Goal: Transaction & Acquisition: Purchase product/service

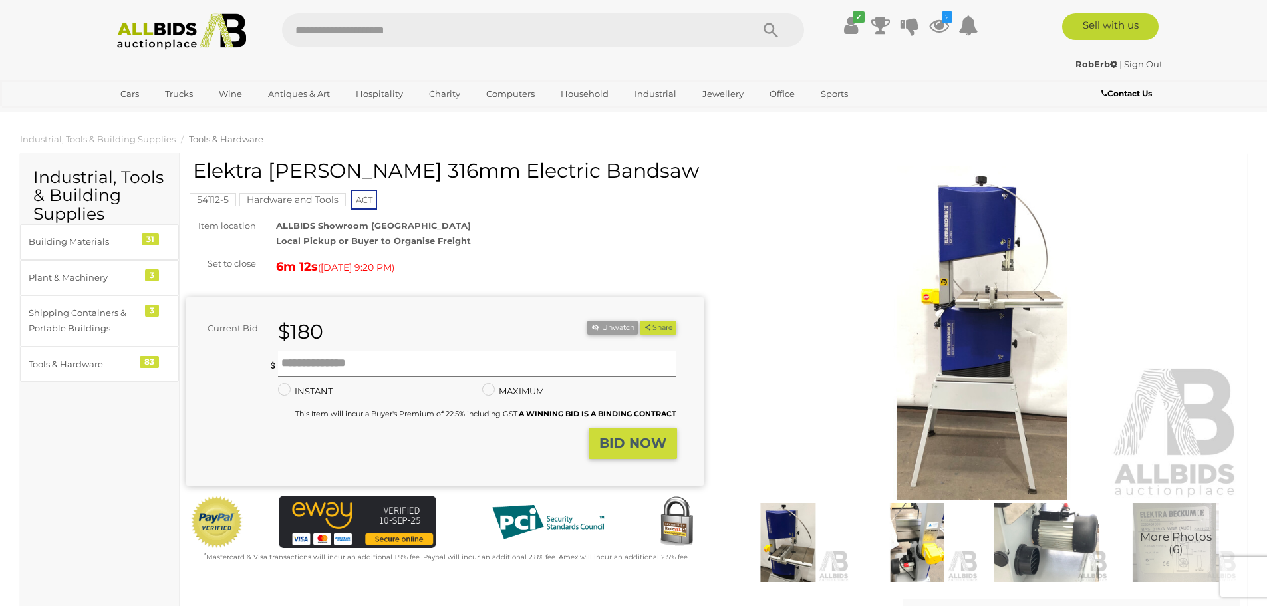
click at [624, 445] on strong "BID NOW" at bounding box center [632, 443] width 67 height 16
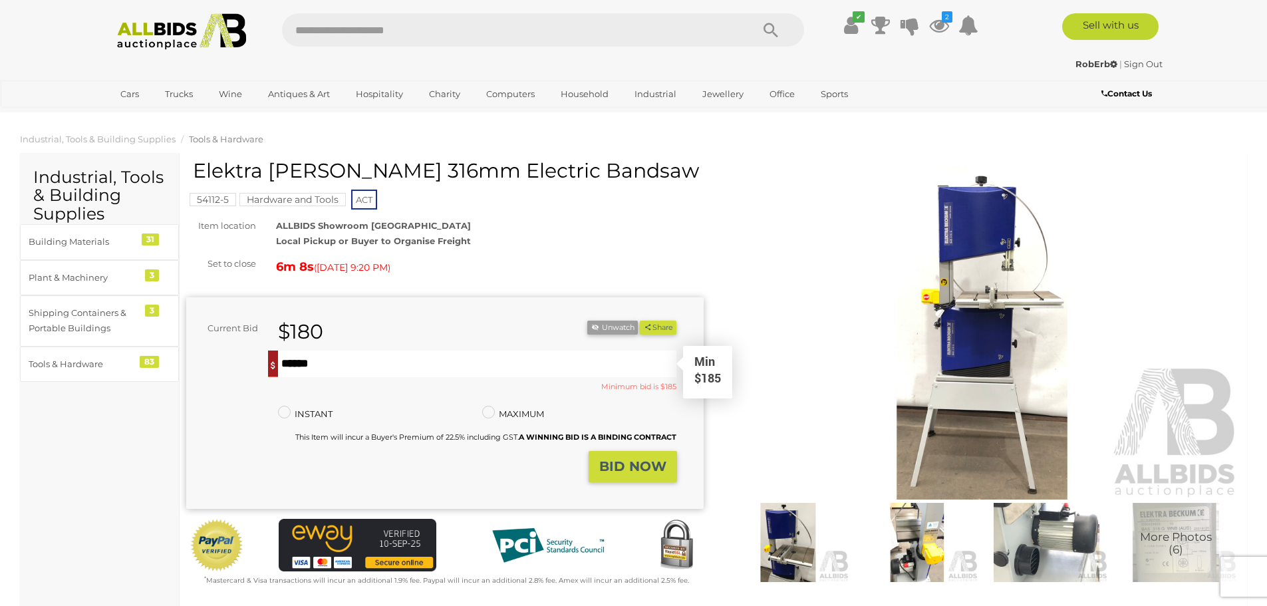
click at [287, 362] on input "text" at bounding box center [477, 364] width 399 height 27
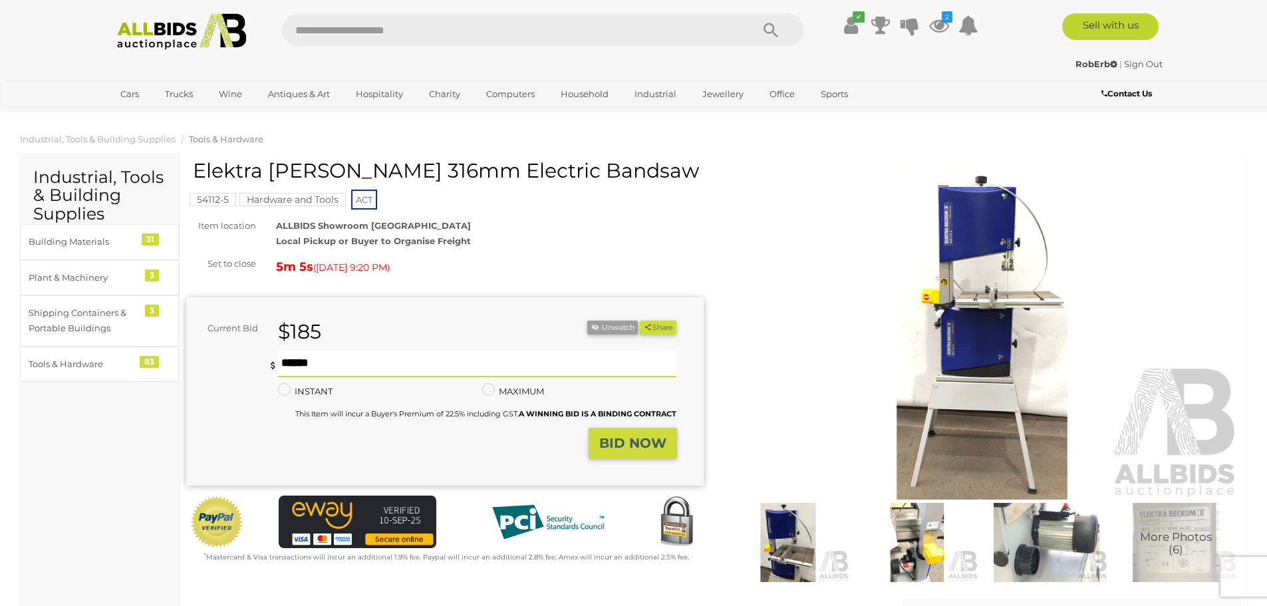
type input "***"
click at [642, 442] on strong "BID NOW" at bounding box center [632, 443] width 67 height 16
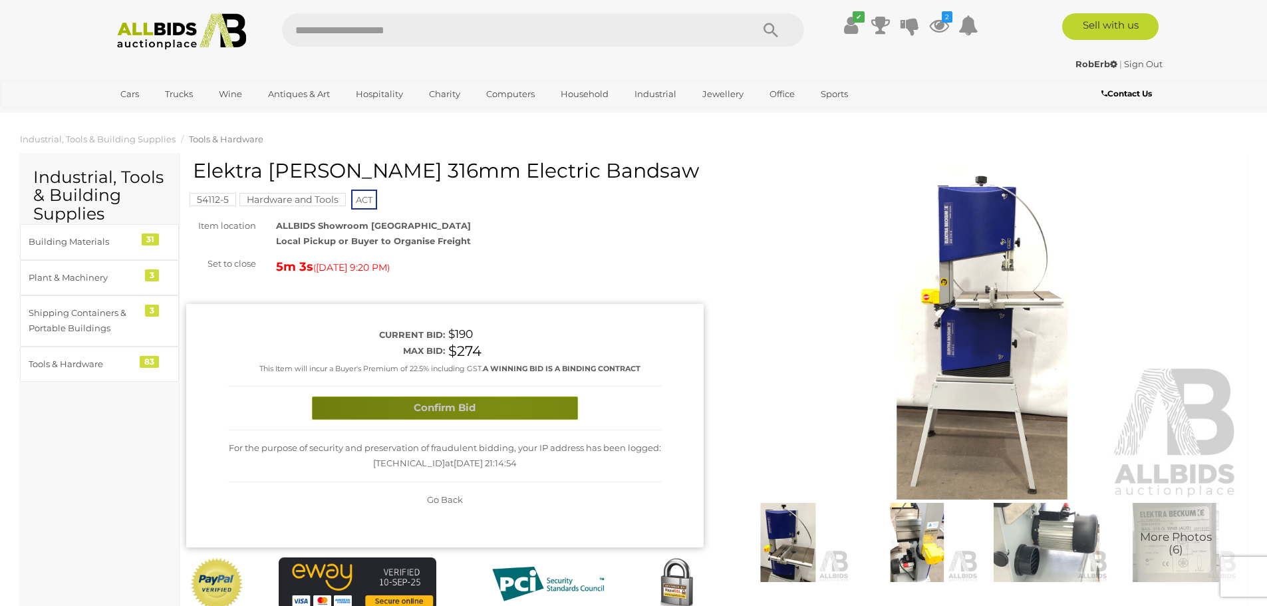
click at [505, 408] on button "Confirm Bid" at bounding box center [445, 407] width 266 height 23
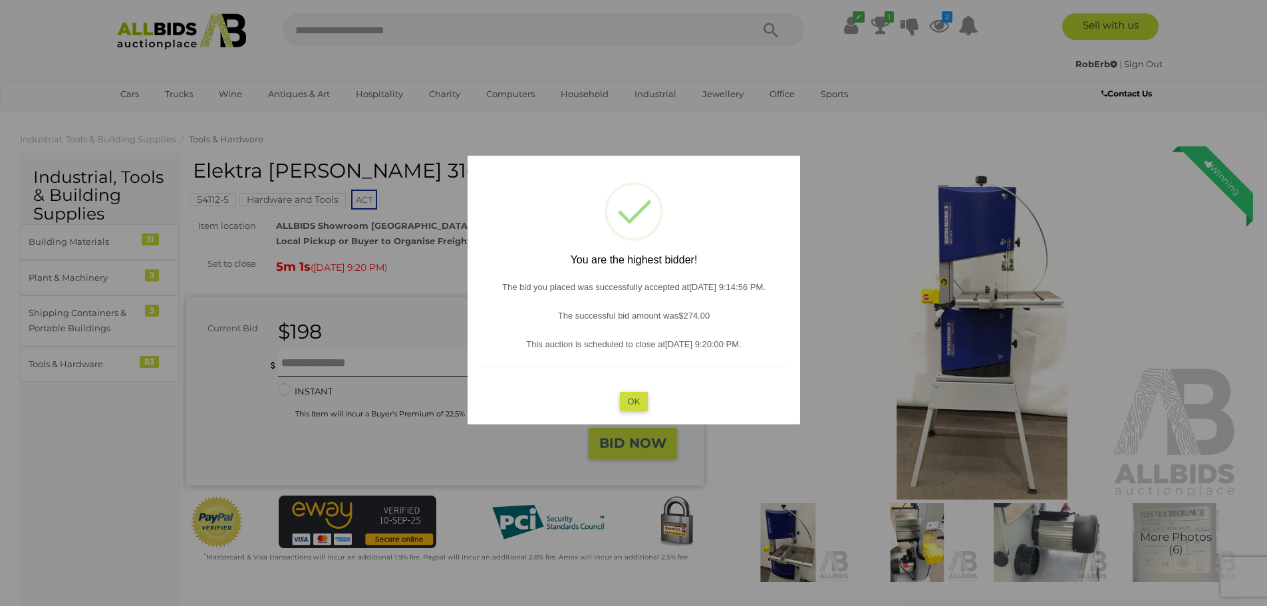
click at [627, 400] on button "OK" at bounding box center [633, 400] width 29 height 19
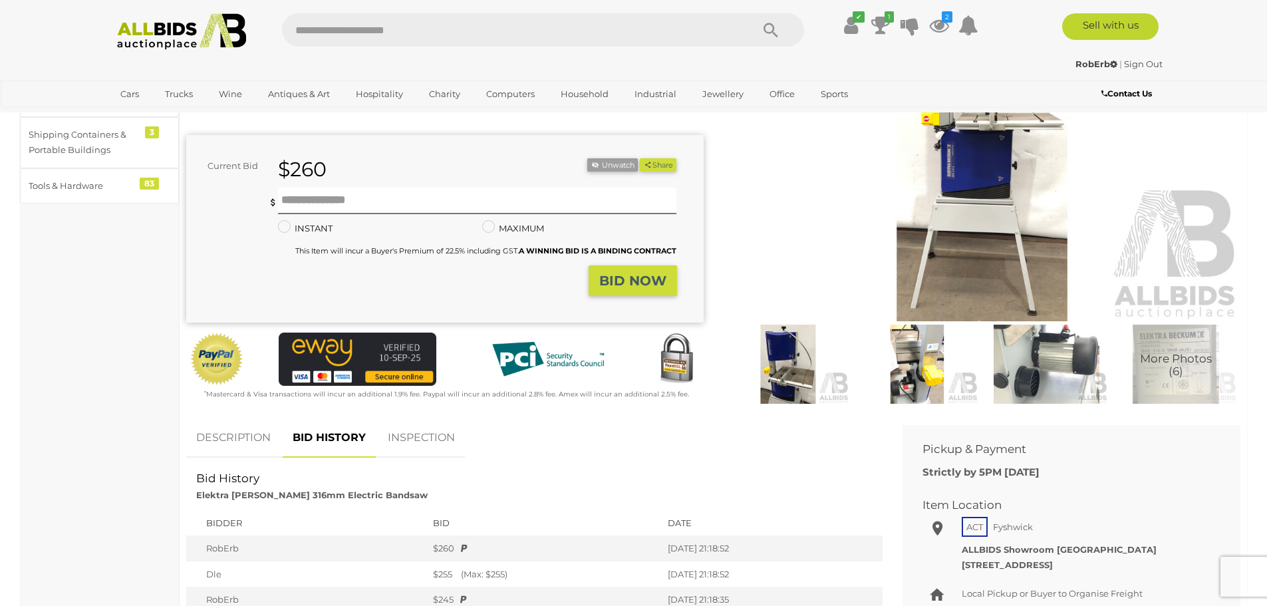
scroll to position [133, 0]
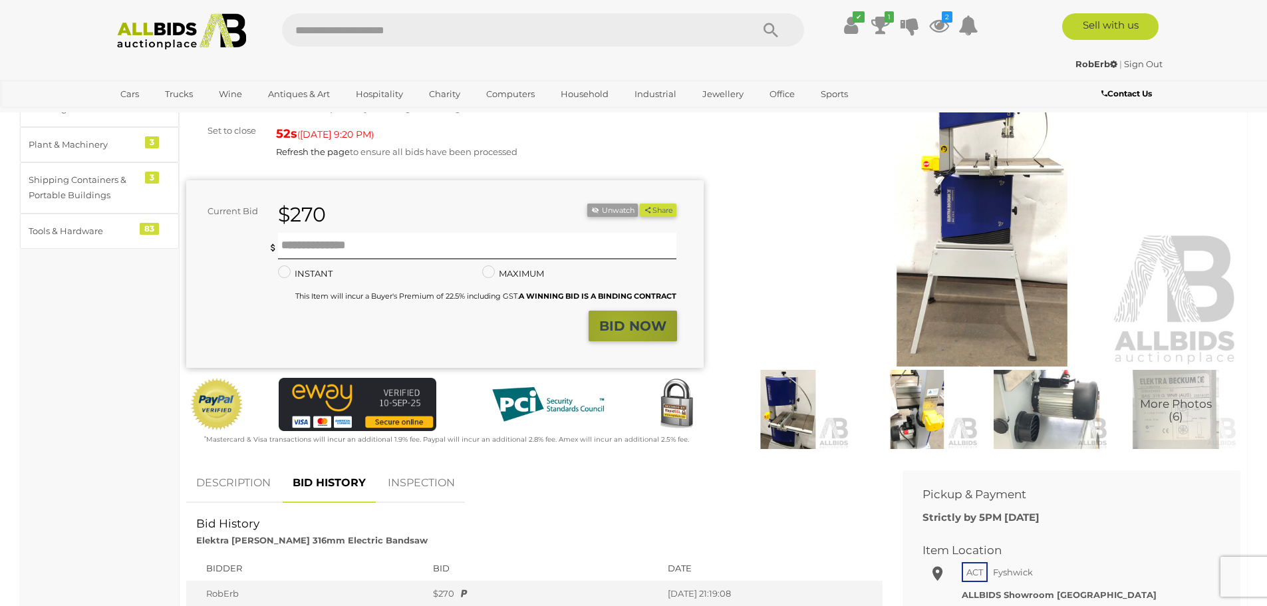
click at [619, 326] on strong "BID NOW" at bounding box center [632, 326] width 67 height 16
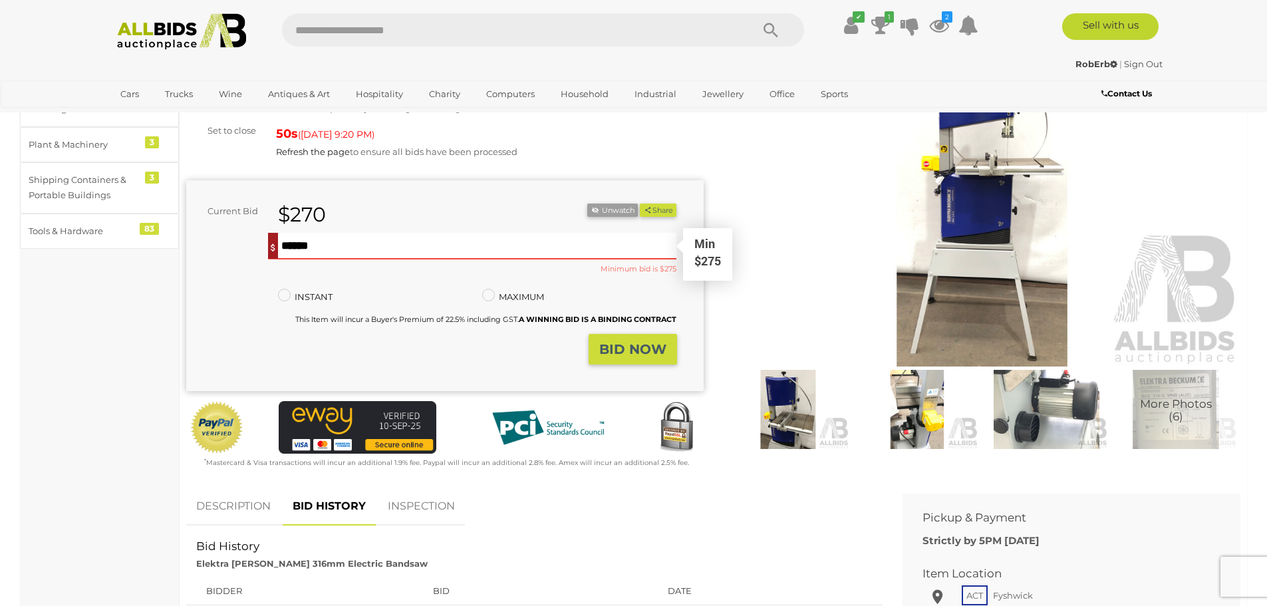
click at [327, 247] on input "text" at bounding box center [477, 246] width 399 height 27
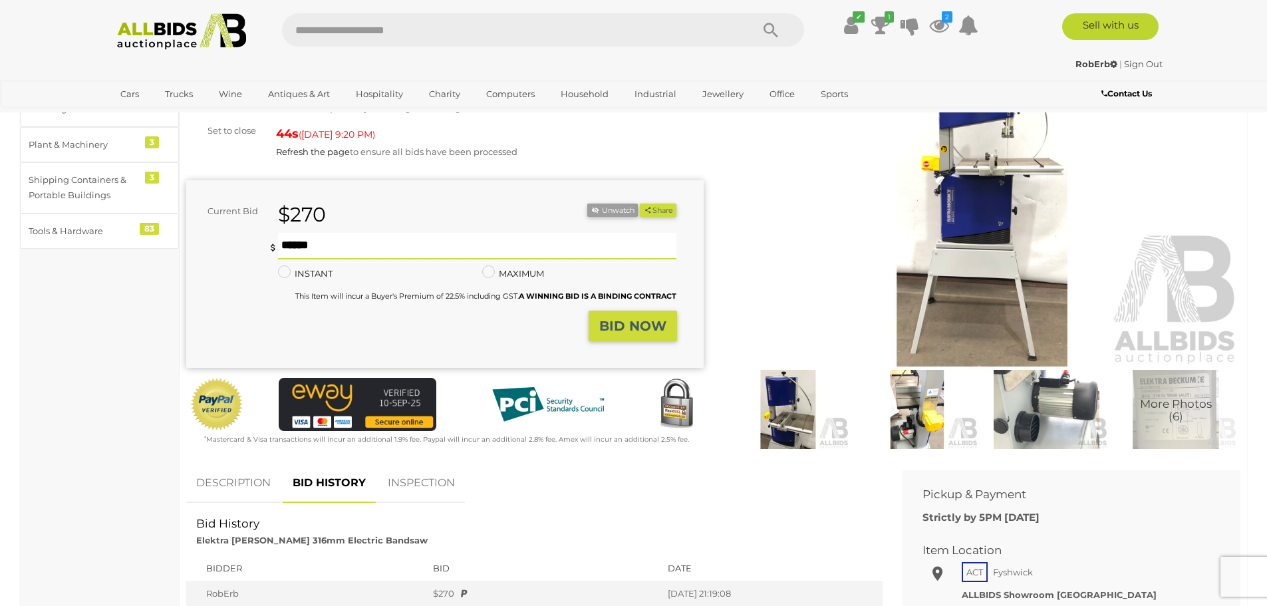
type input "***"
click at [654, 319] on strong "BID NOW" at bounding box center [632, 326] width 67 height 16
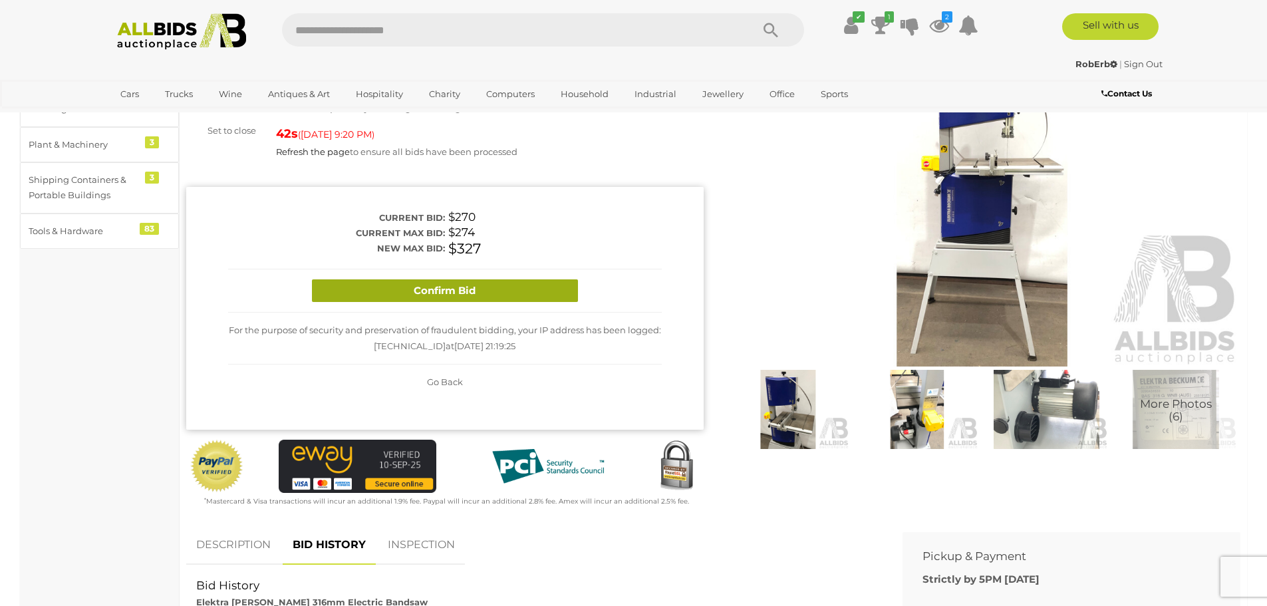
click at [494, 283] on button "Confirm Bid" at bounding box center [445, 290] width 266 height 23
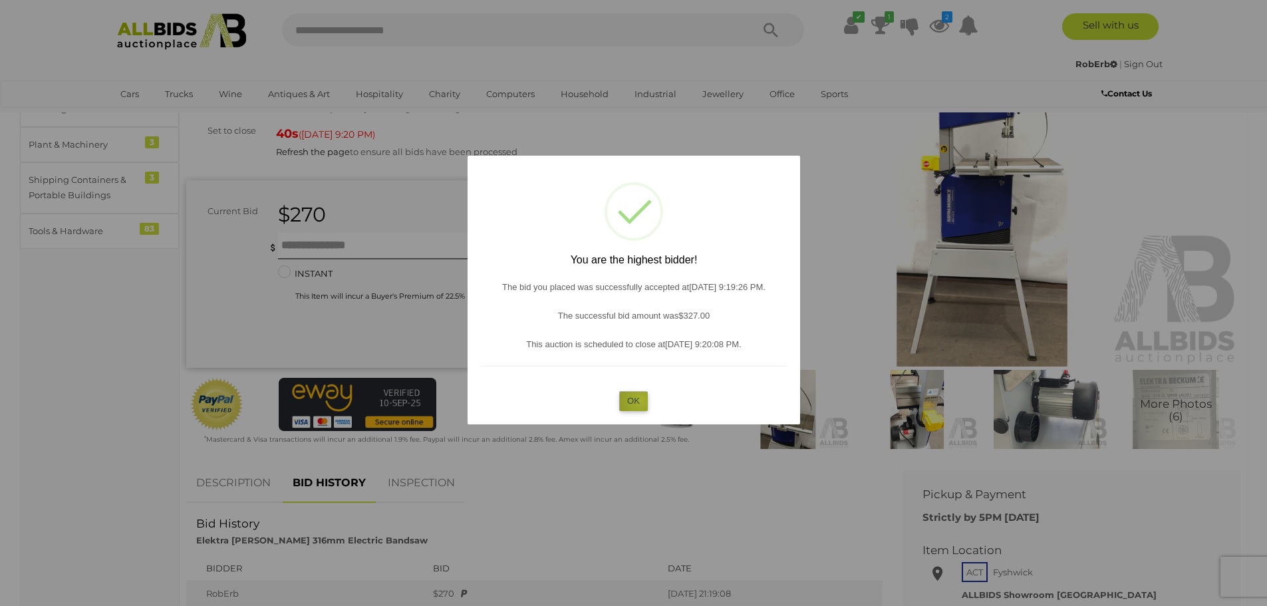
click at [641, 400] on button "OK" at bounding box center [633, 400] width 29 height 19
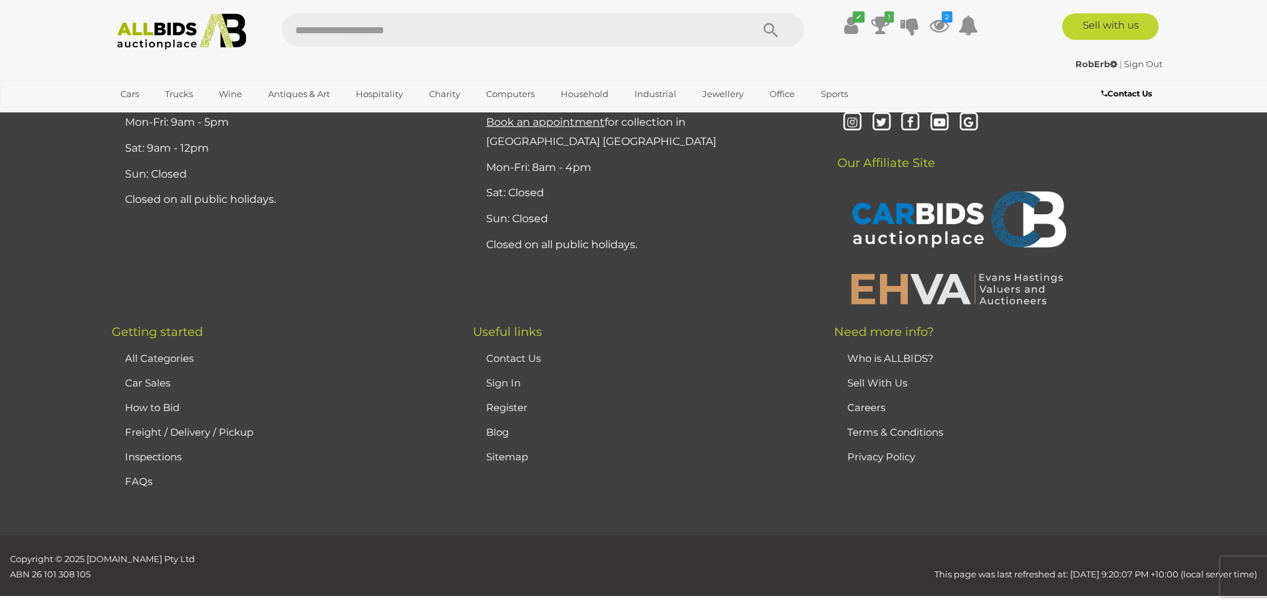
scroll to position [133, 0]
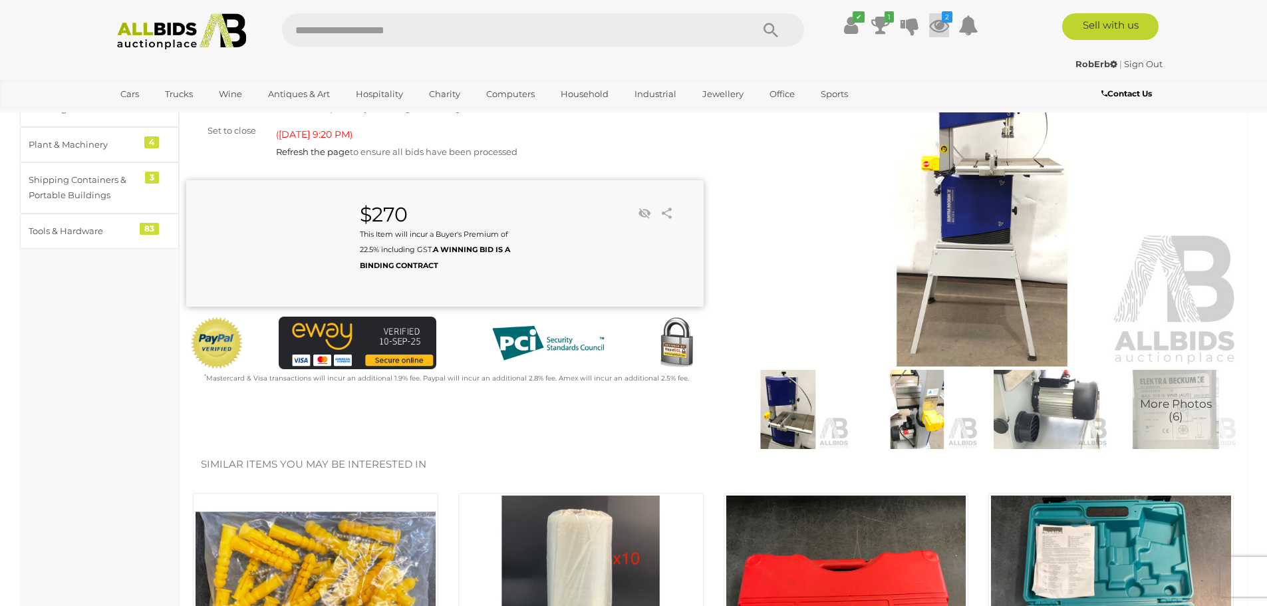
click at [941, 23] on icon at bounding box center [939, 25] width 20 height 24
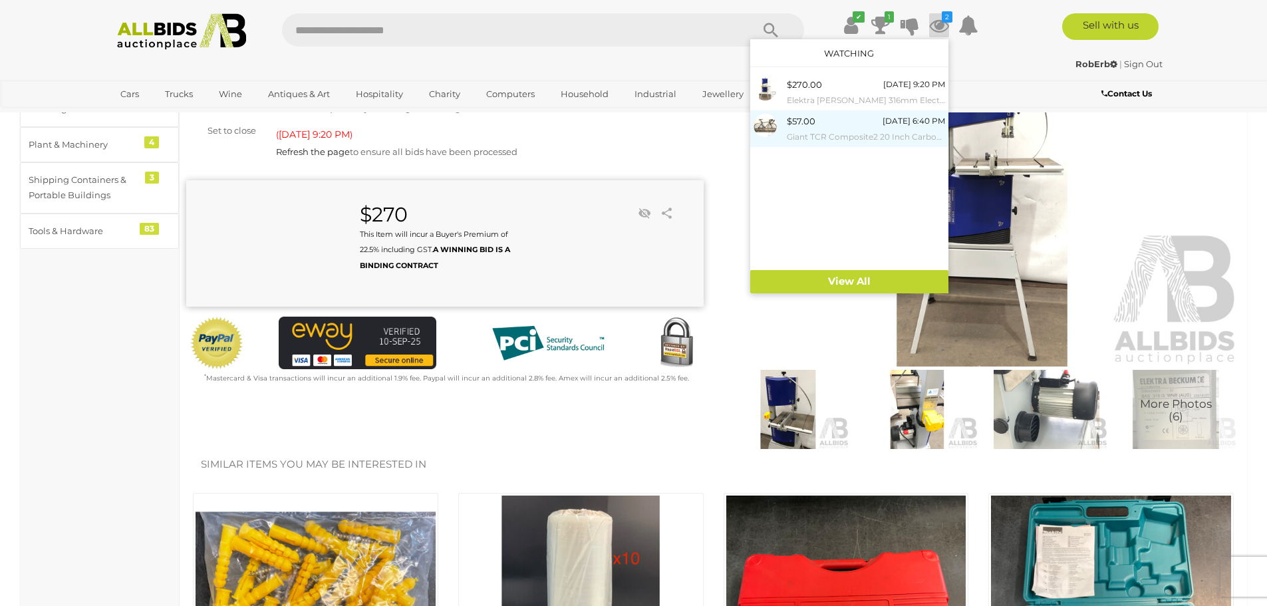
click at [798, 124] on span "$57.00" at bounding box center [801, 121] width 29 height 11
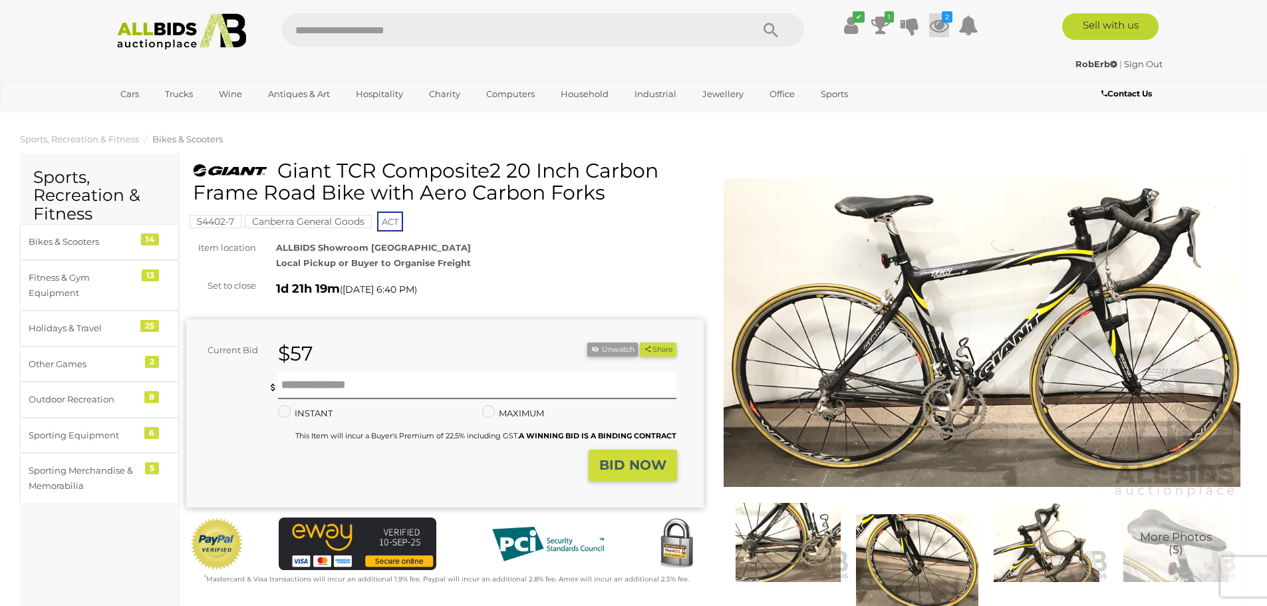
click at [945, 21] on icon "2" at bounding box center [947, 16] width 11 height 11
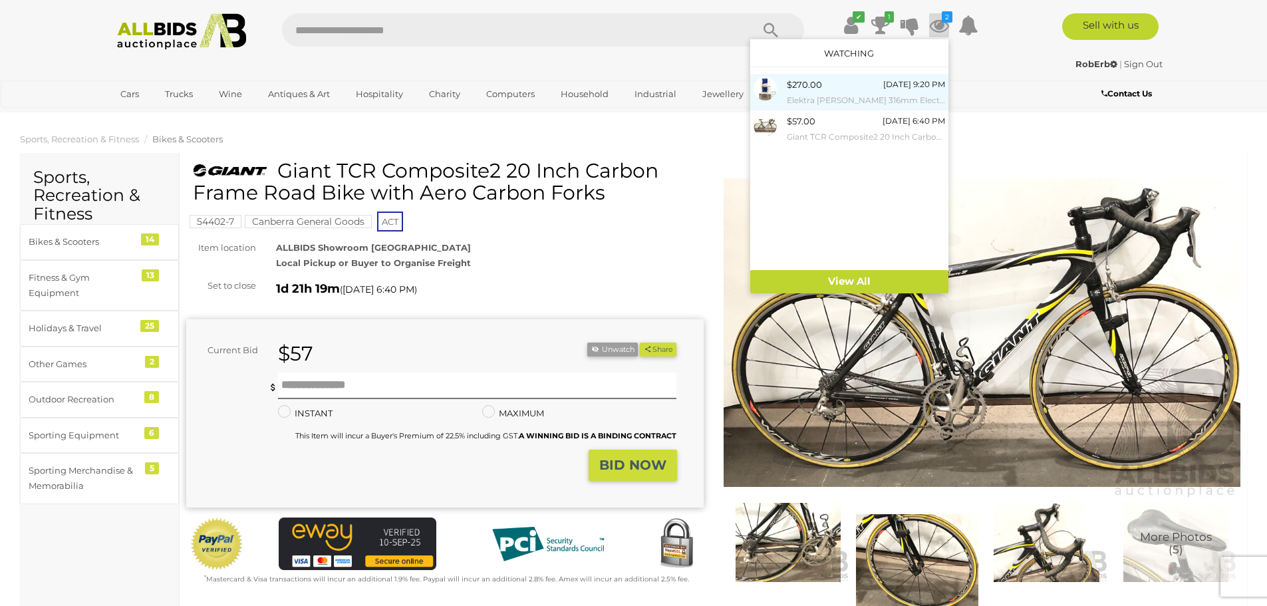
click at [806, 84] on span "$270.00" at bounding box center [804, 84] width 35 height 11
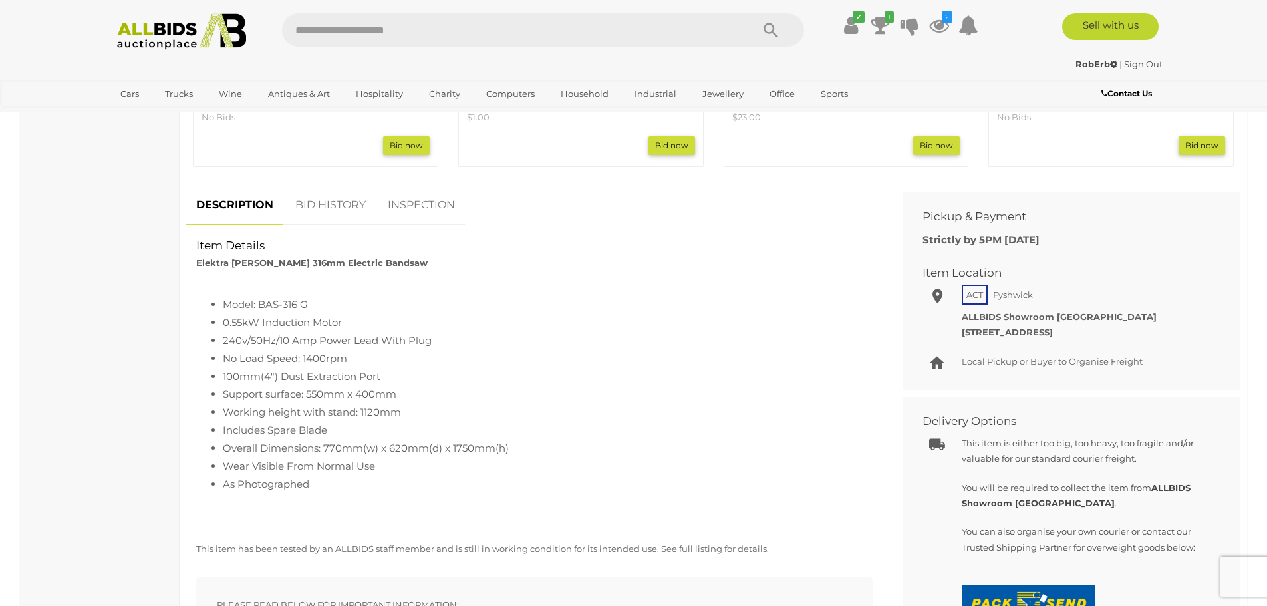
scroll to position [798, 0]
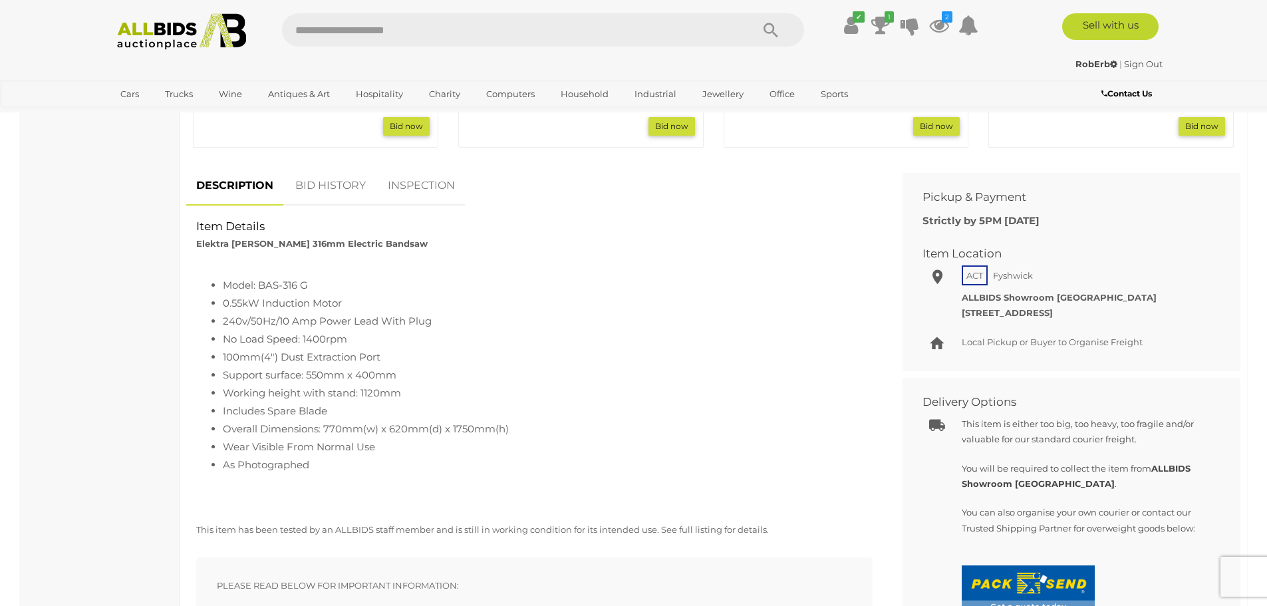
click at [337, 181] on link "BID HISTORY" at bounding box center [330, 185] width 90 height 39
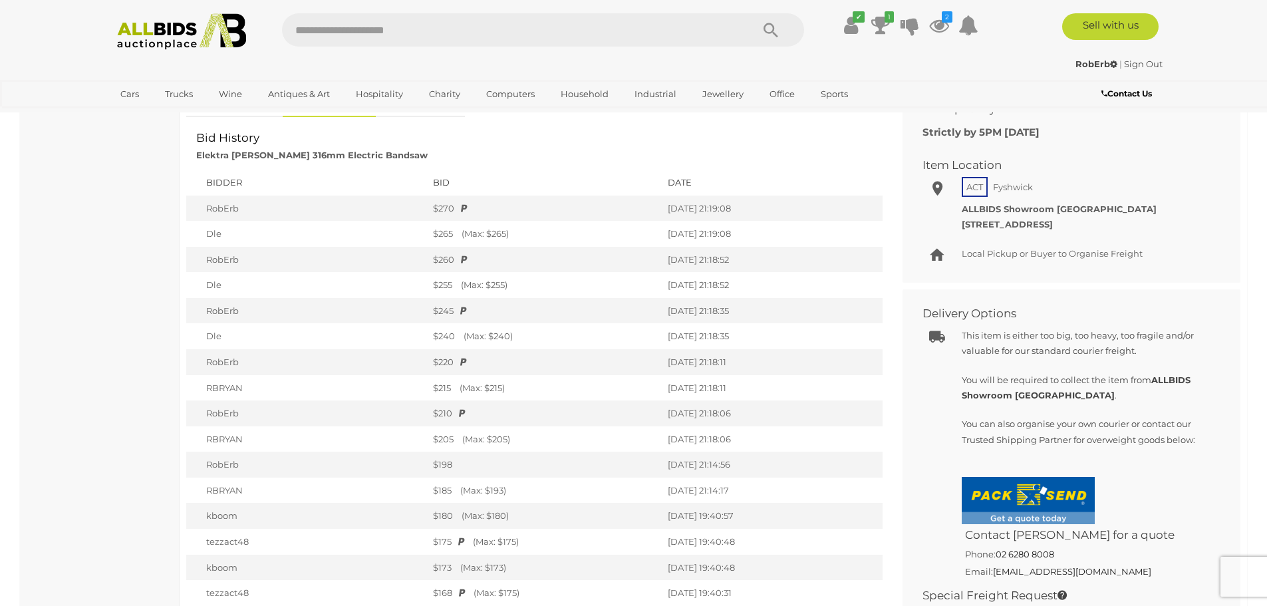
scroll to position [532, 0]
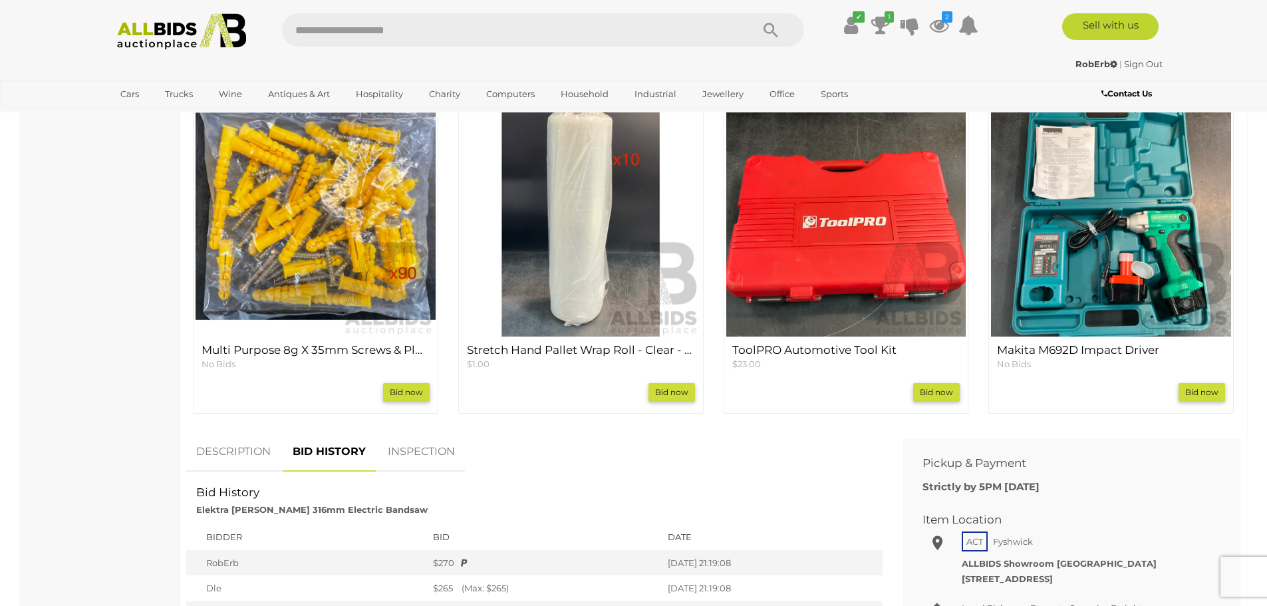
click at [238, 448] on link "DESCRIPTION" at bounding box center [233, 451] width 94 height 39
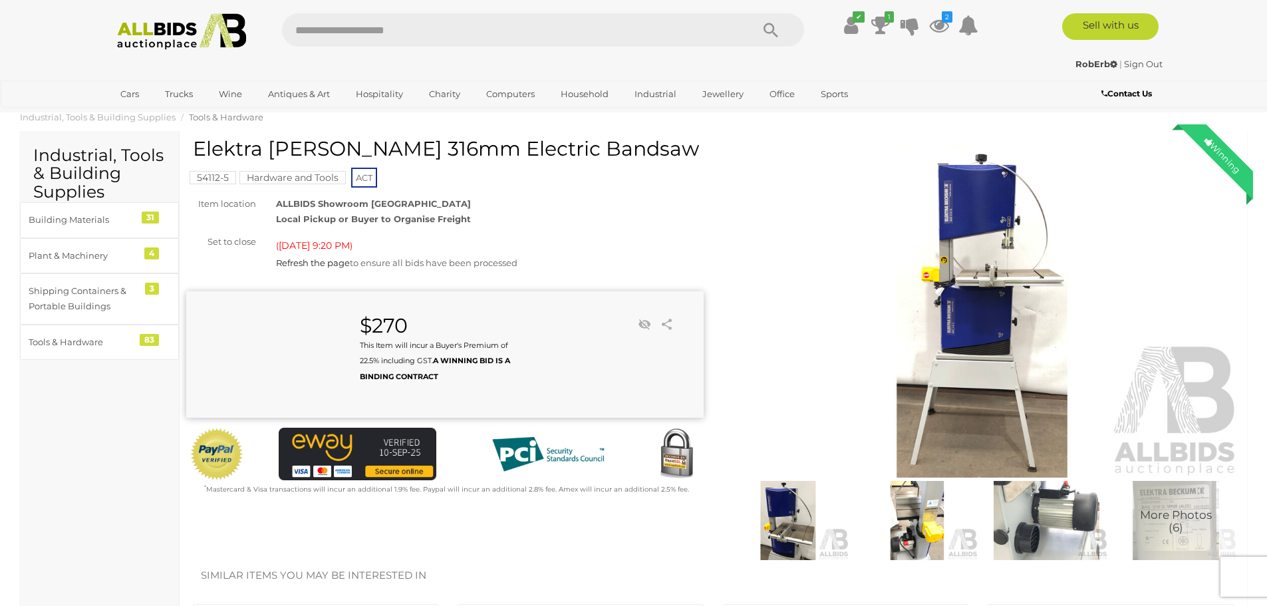
scroll to position [0, 0]
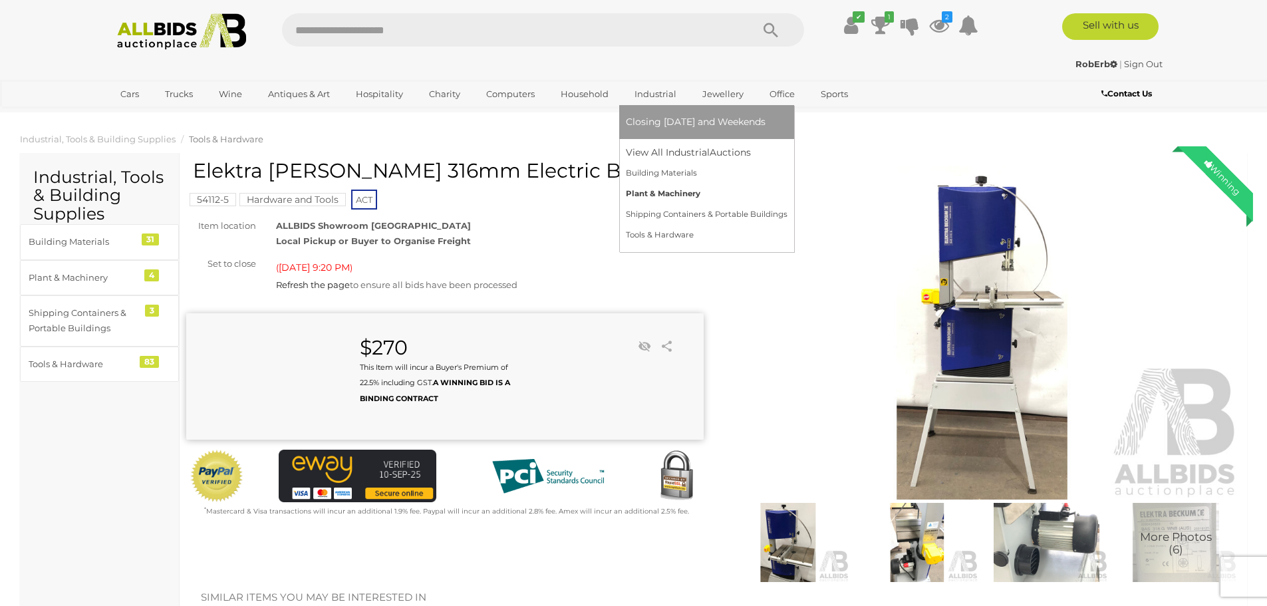
drag, startPoint x: 647, startPoint y: 154, endPoint x: 647, endPoint y: 196, distance: 41.9
click at [647, 196] on ul "Closing on Tuesday and Weekends View All Industrial Auctions Building Materials" at bounding box center [707, 175] width 162 height 140
click at [638, 121] on span "Closing [DATE] and Weekends" at bounding box center [696, 122] width 140 height 12
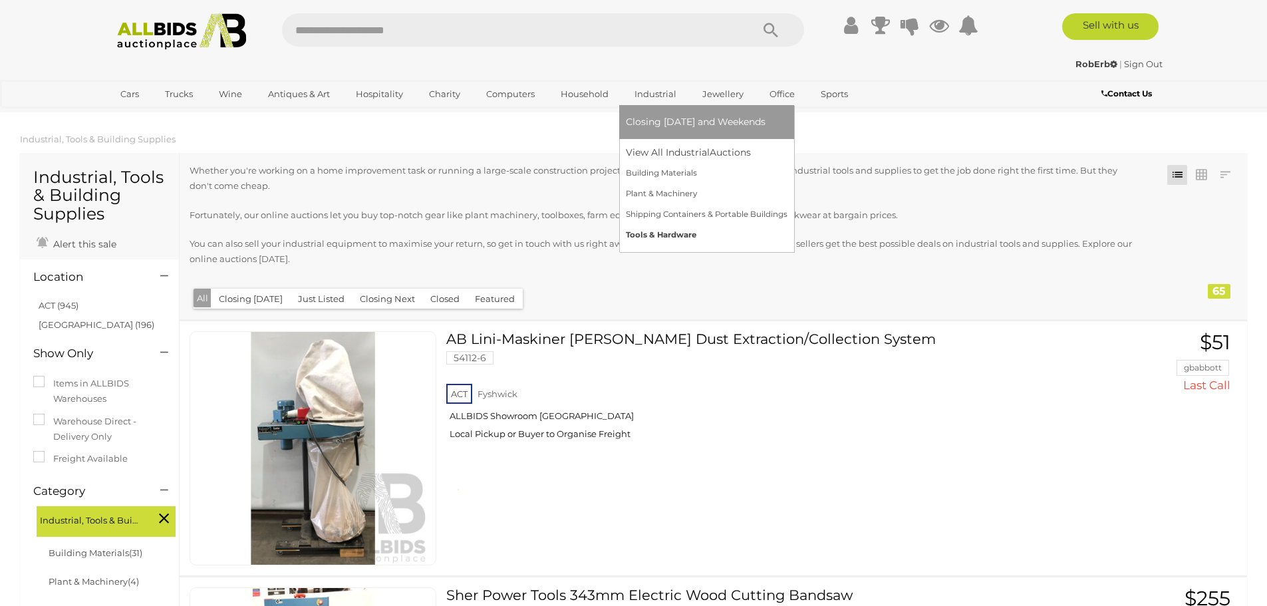
click at [641, 233] on link "Tools & Hardware" at bounding box center [707, 235] width 162 height 21
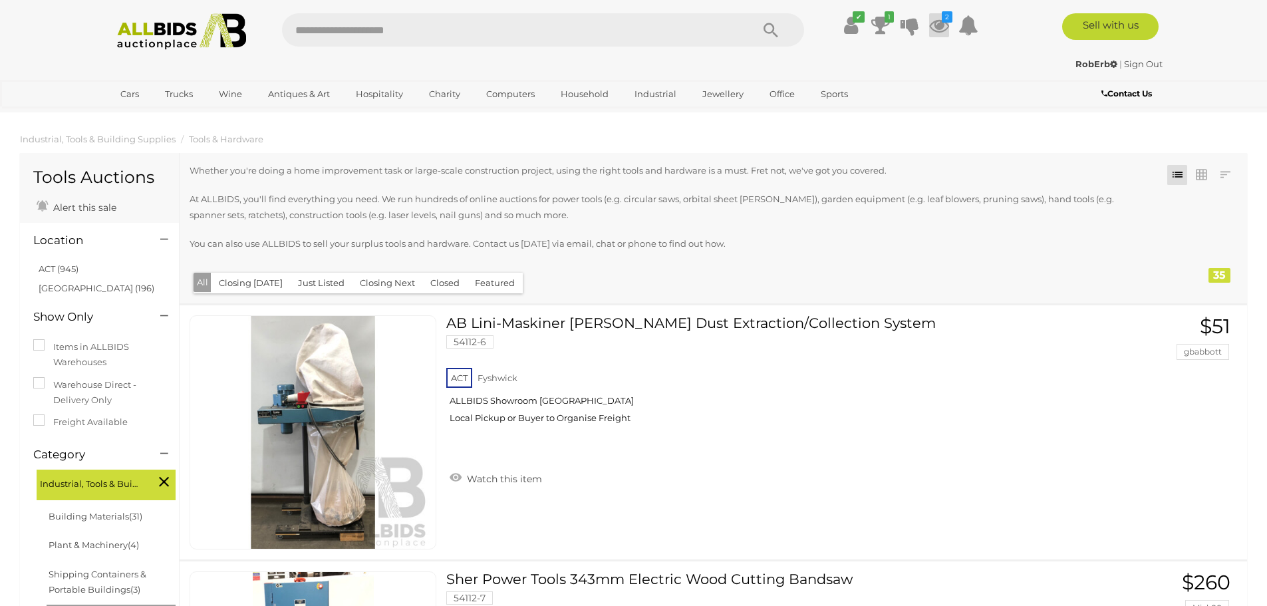
click at [948, 21] on icon "2" at bounding box center [947, 16] width 11 height 11
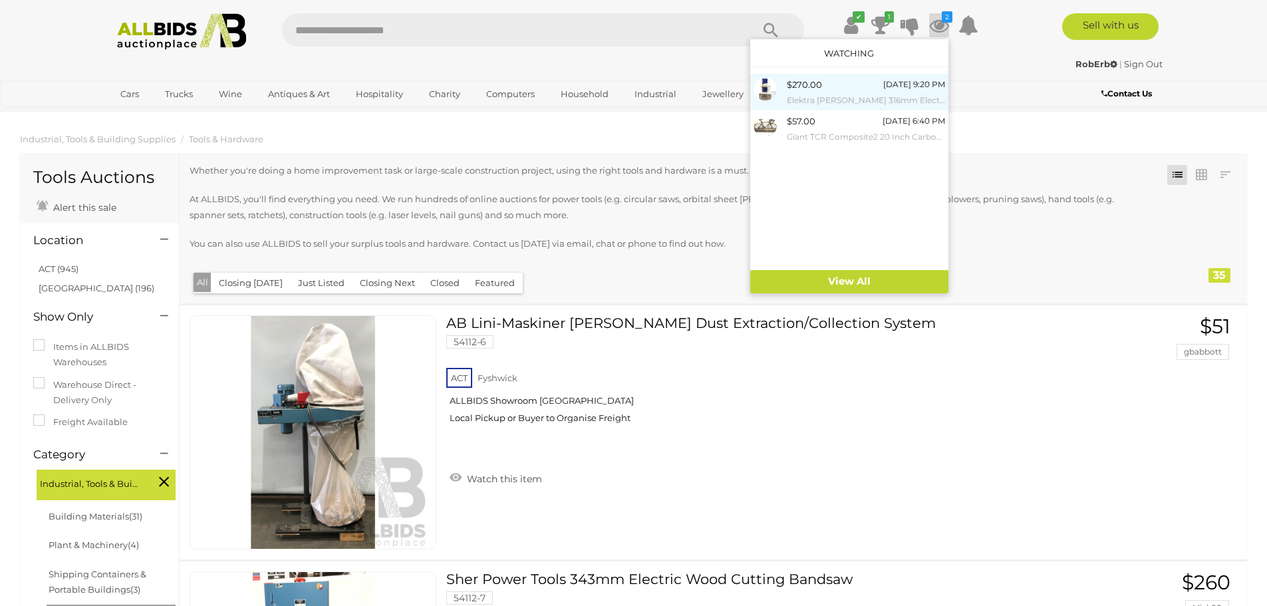
click at [800, 86] on span "$270.00" at bounding box center [804, 84] width 35 height 11
